Goal: Browse casually: Explore the website without a specific task or goal

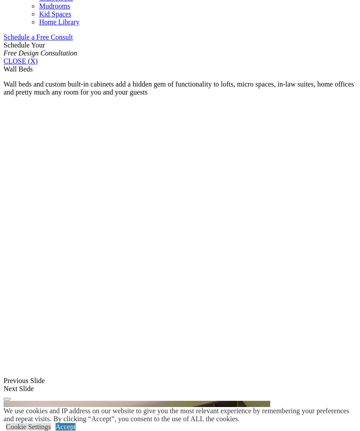
scroll to position [550, 0]
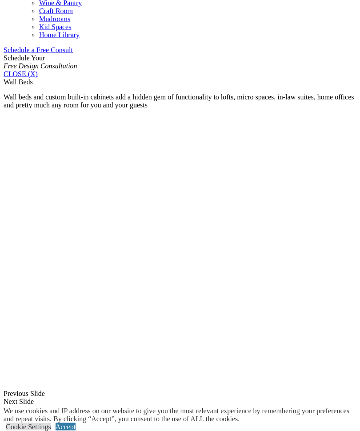
click at [45, 431] on link "Cookie Settings" at bounding box center [28, 427] width 45 height 8
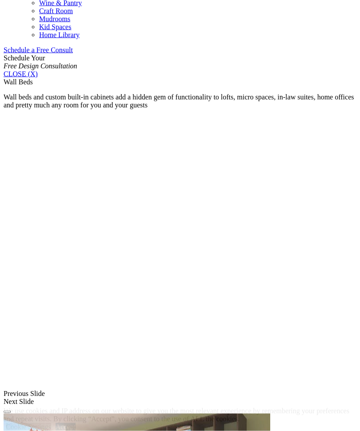
scroll to position [551, 0]
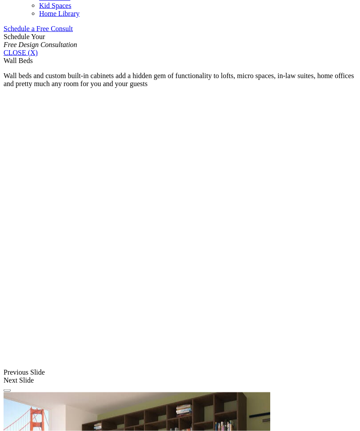
scroll to position [574, 0]
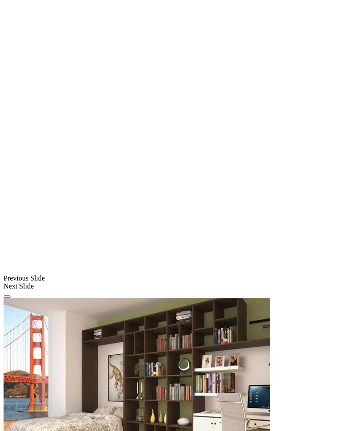
scroll to position [668, 0]
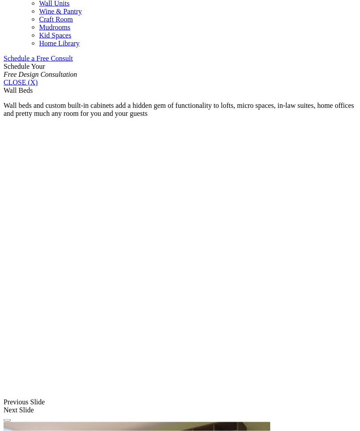
scroll to position [549, 0]
